Goal: Task Accomplishment & Management: Use online tool/utility

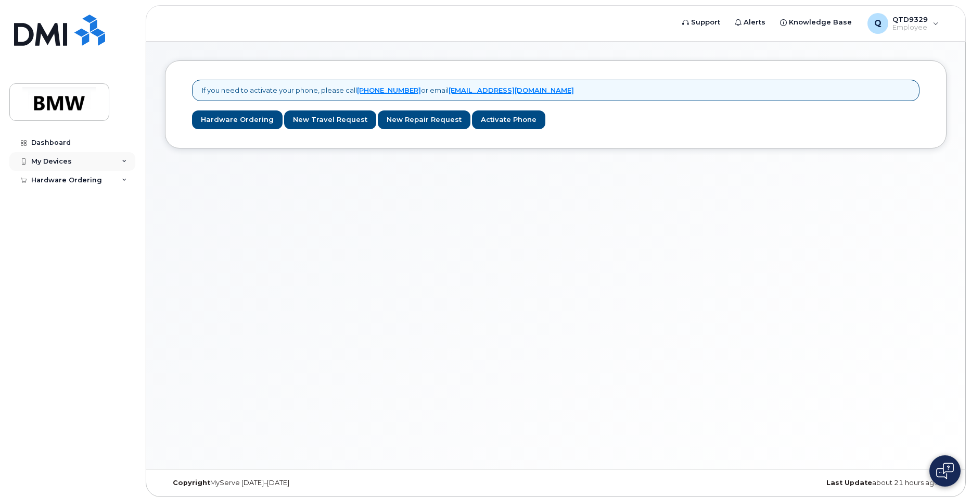
click at [101, 159] on div "My Devices" at bounding box center [72, 161] width 126 height 19
click at [81, 181] on link "Add Device" at bounding box center [82, 181] width 108 height 20
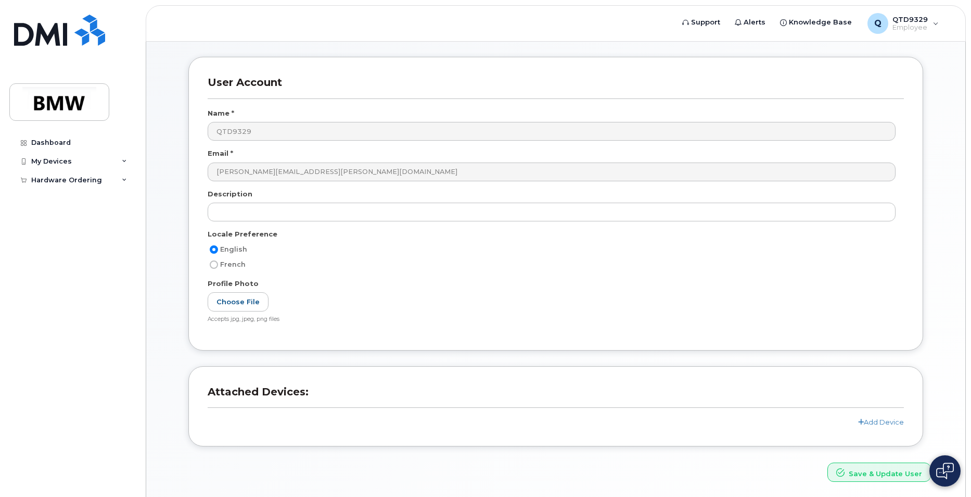
scroll to position [76, 0]
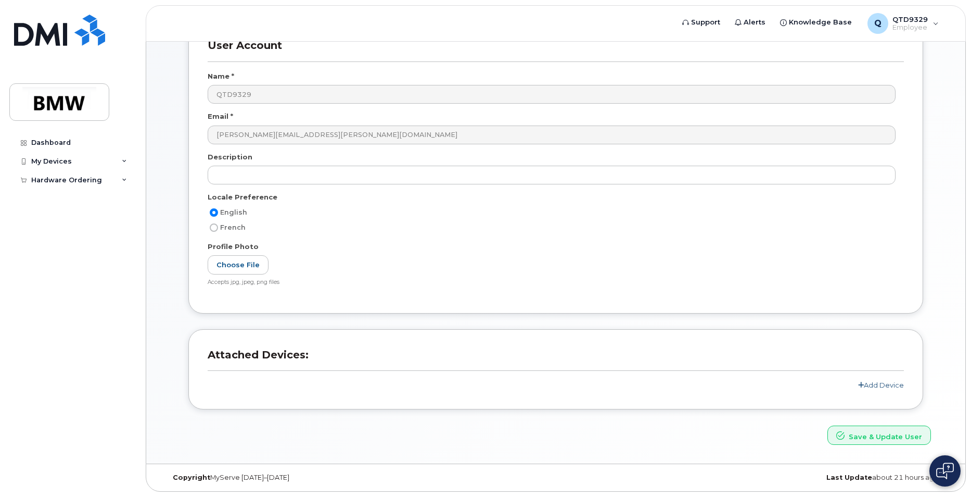
click at [881, 383] on link "Add Device" at bounding box center [881, 385] width 46 height 8
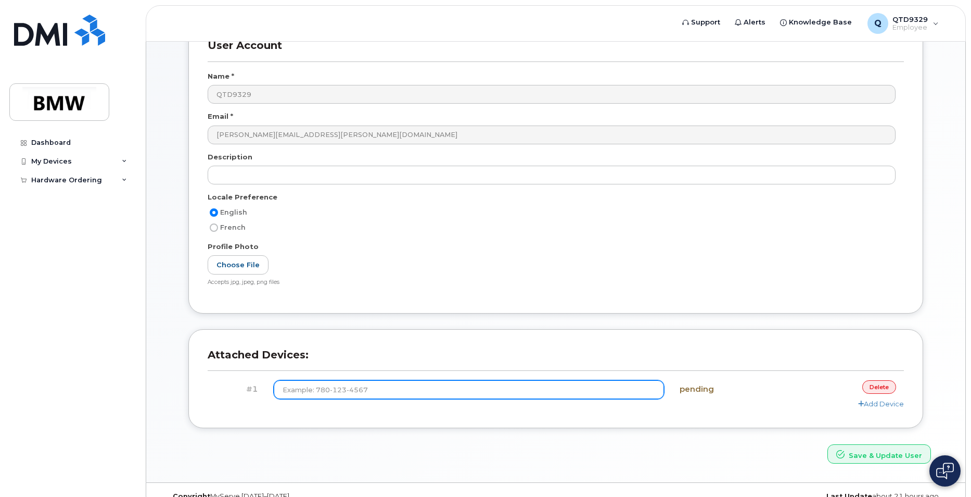
click at [409, 384] on input at bounding box center [469, 389] width 391 height 19
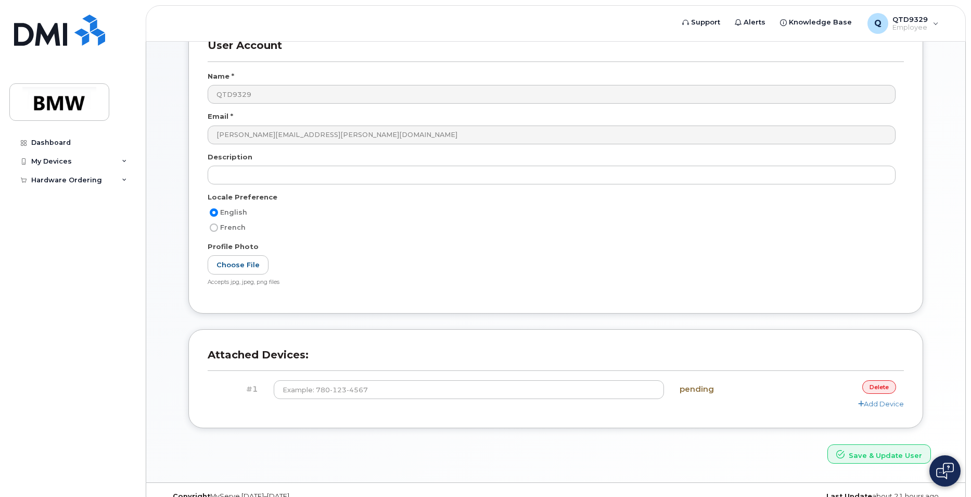
click at [872, 387] on link "delete" at bounding box center [880, 386] width 34 height 13
